Goal: Find specific fact: Find specific fact

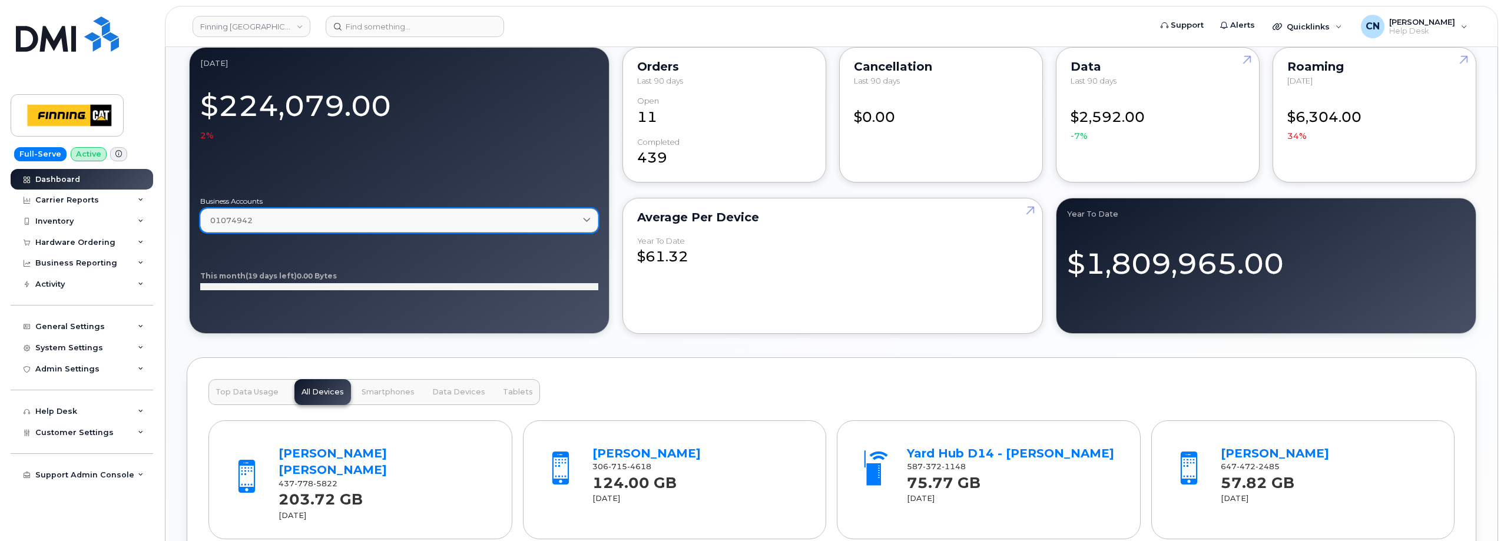
scroll to position [1001, 0]
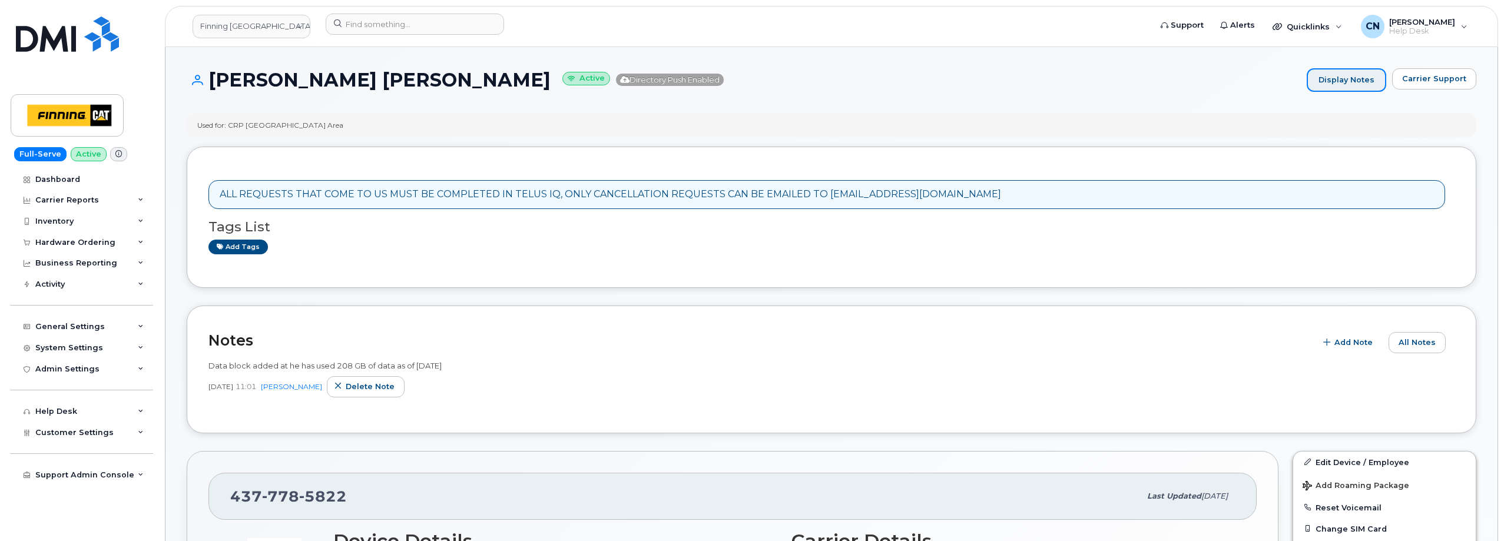
click at [1369, 75] on link "Display Notes" at bounding box center [1347, 80] width 80 height 24
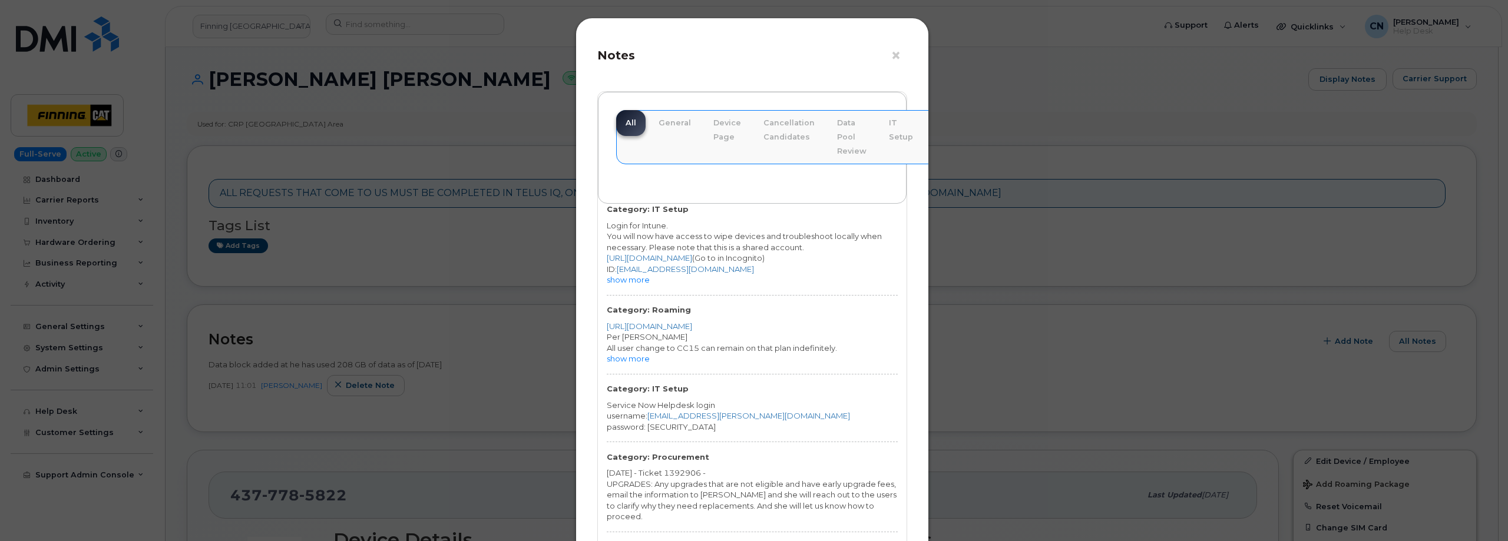
click at [637, 287] on div "Category: IT Setup Login for Intune. You will now have access to wipe devices a…" at bounding box center [752, 254] width 309 height 101
click at [637, 282] on link "show more" at bounding box center [628, 279] width 43 height 9
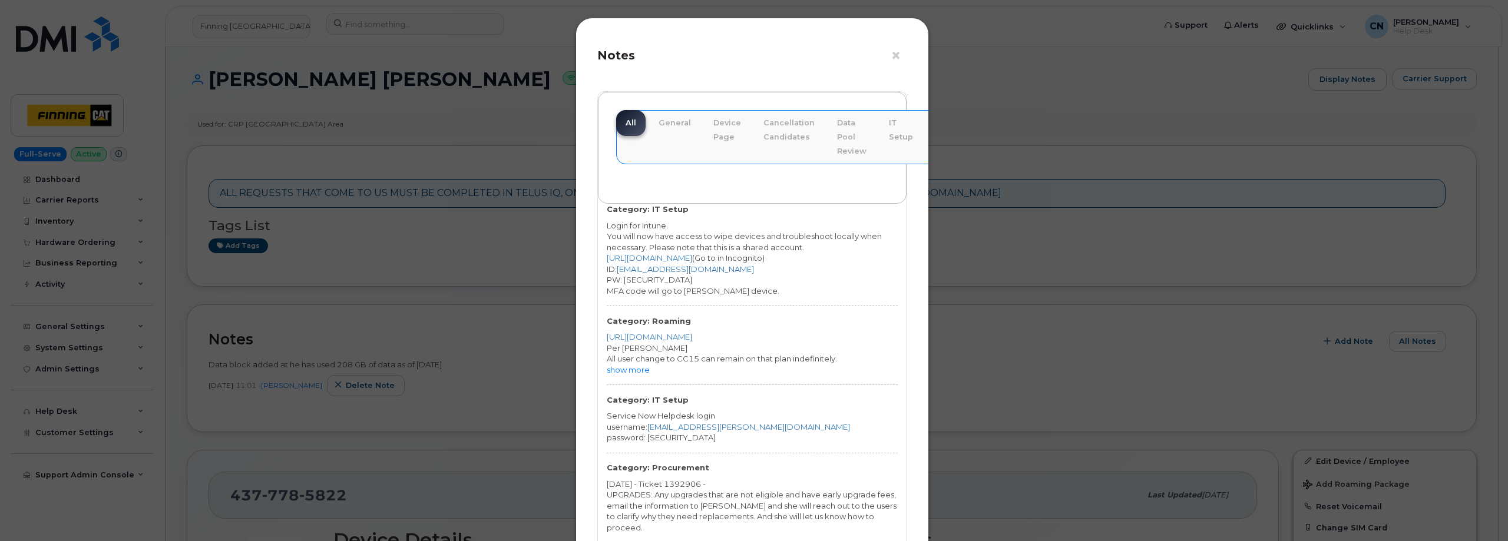
drag, startPoint x: 711, startPoint y: 280, endPoint x: 481, endPoint y: 106, distance: 288.4
click at [622, 282] on div "PW: [SECURITY_DATA]" at bounding box center [752, 279] width 291 height 11
copy div "VancouverRain2024!"
